Goal: Task Accomplishment & Management: Use online tool/utility

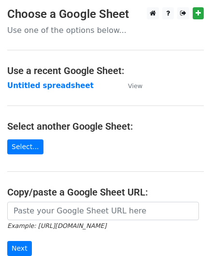
scroll to position [97, 0]
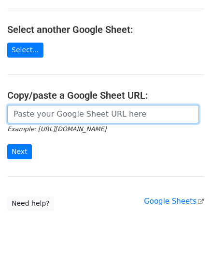
click at [31, 115] on input "url" at bounding box center [103, 114] width 192 height 18
paste input "[URL][DOMAIN_NAME]"
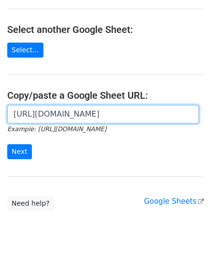
scroll to position [0, 220]
type input "[URL][DOMAIN_NAME]"
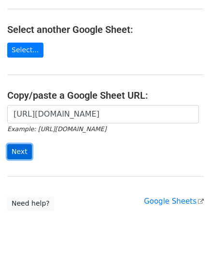
click at [20, 148] on input "Next" at bounding box center [19, 151] width 25 height 15
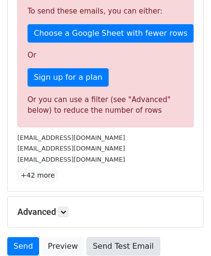
scroll to position [326, 0]
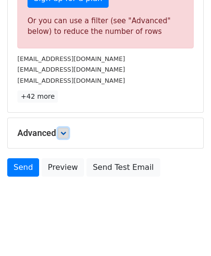
click at [61, 129] on link at bounding box center [63, 133] width 11 height 11
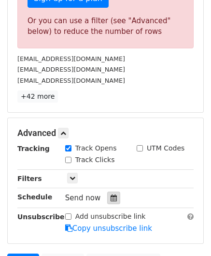
click at [111, 194] on icon at bounding box center [114, 197] width 6 height 7
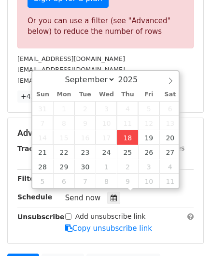
type input "2025-09-18 12:00"
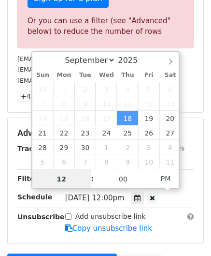
scroll to position [0, 0]
paste input "5"
type input "5"
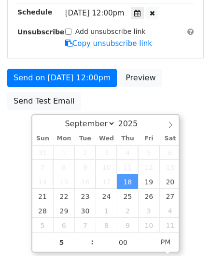
type input "2025-09-18 17:00"
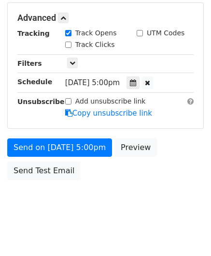
scroll to position [440, 0]
